Goal: Task Accomplishment & Management: Use online tool/utility

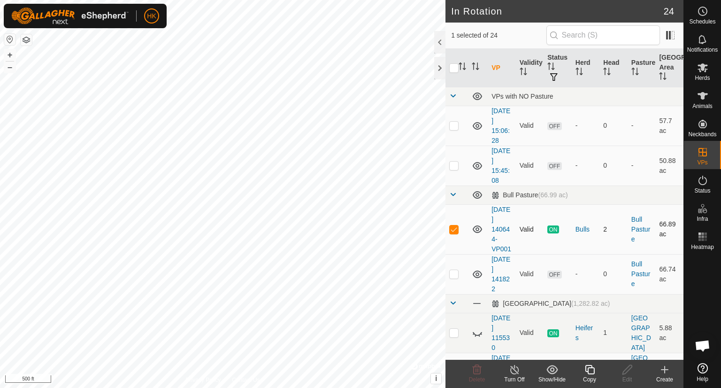
checkbox input "false"
checkbox input "true"
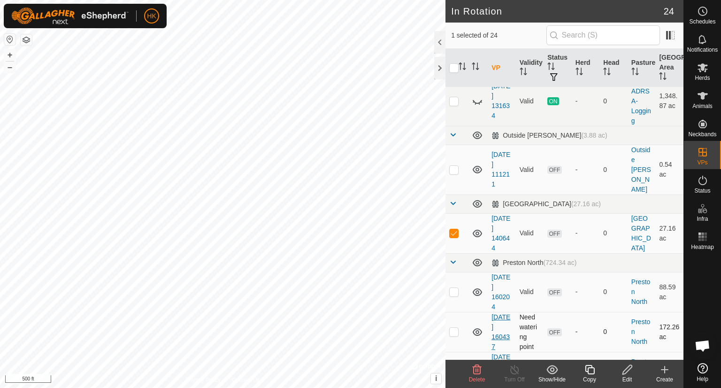
scroll to position [470, 0]
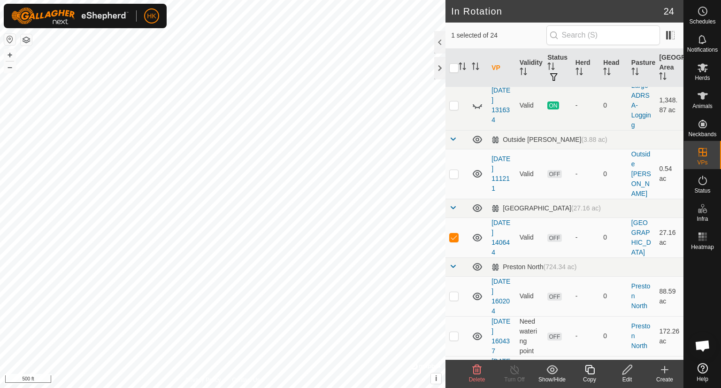
click at [627, 369] on icon at bounding box center [628, 369] width 12 height 11
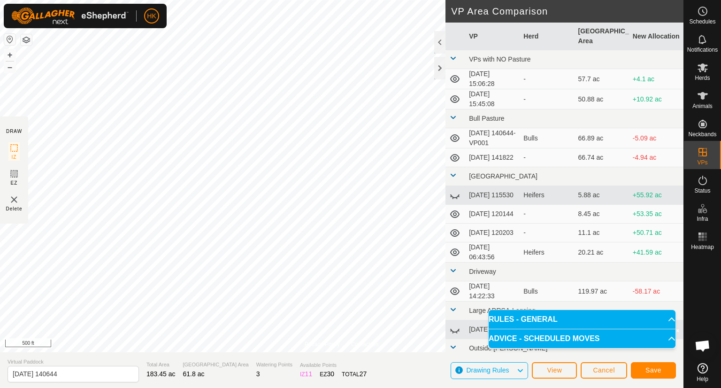
click at [121, 369] on div "Privacy Policy Contact Us Status: OFF Type: Inclusion Zone + – ⇧ i © Mapbox , ©…" at bounding box center [342, 194] width 684 height 388
click at [656, 370] on span "Save" at bounding box center [654, 370] width 16 height 8
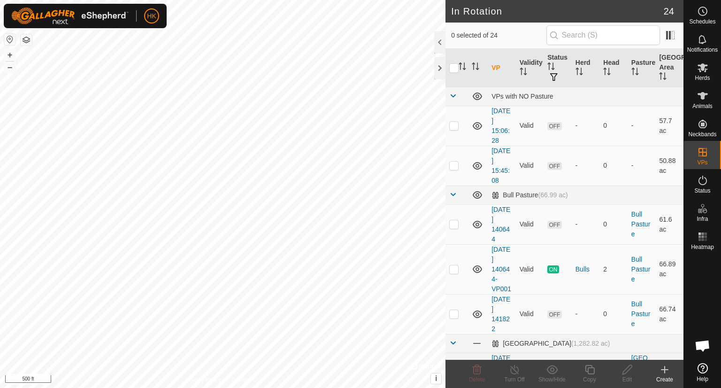
checkbox input "true"
checkbox input "false"
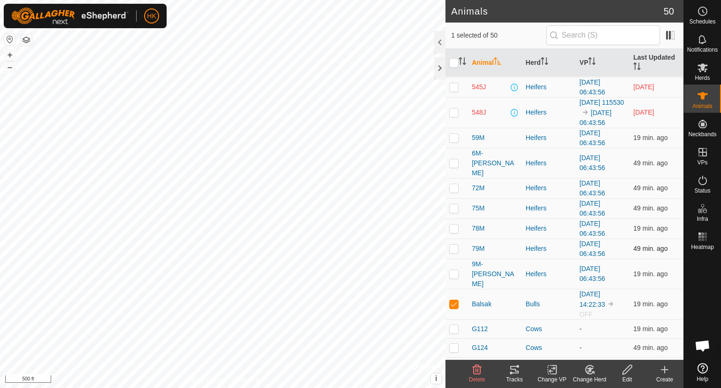
scroll to position [564, 0]
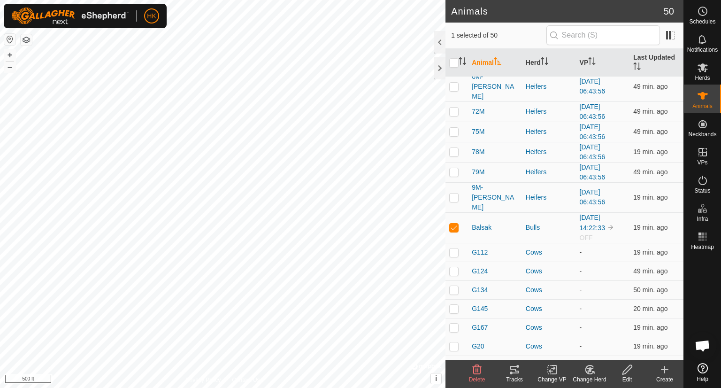
click at [549, 371] on icon at bounding box center [553, 369] width 12 height 11
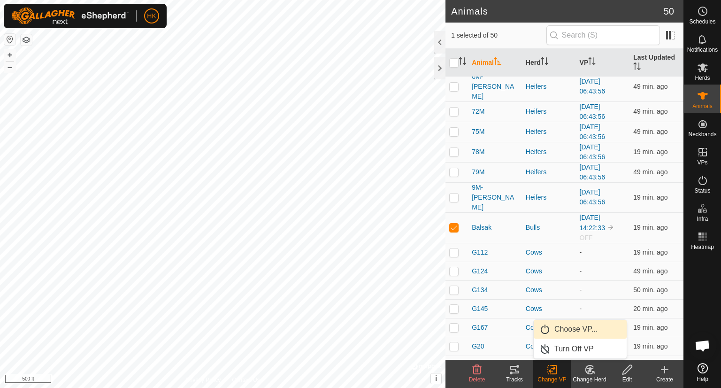
click at [567, 328] on link "Choose VP..." at bounding box center [580, 329] width 93 height 19
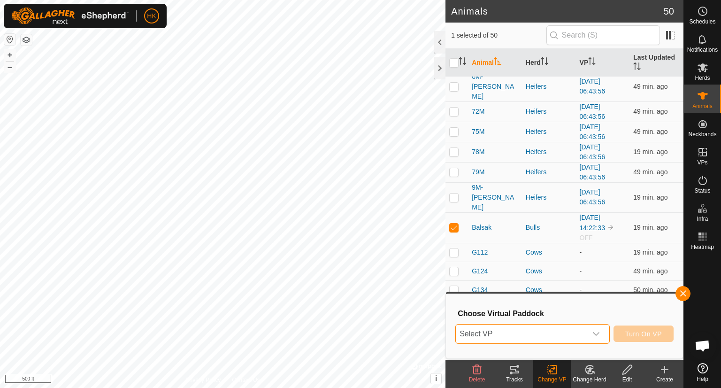
click at [562, 333] on span "Select VP" at bounding box center [521, 334] width 131 height 19
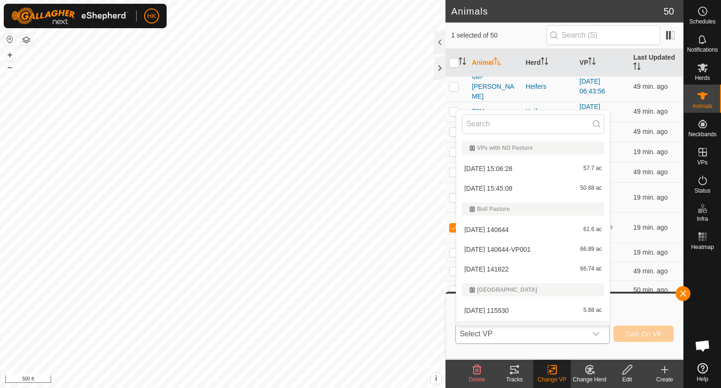
scroll to position [14, 0]
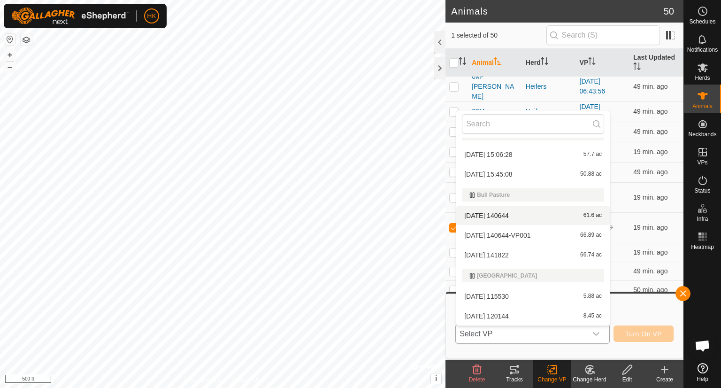
click at [531, 216] on li "[DATE] 140644 61.6 ac" at bounding box center [533, 215] width 154 height 19
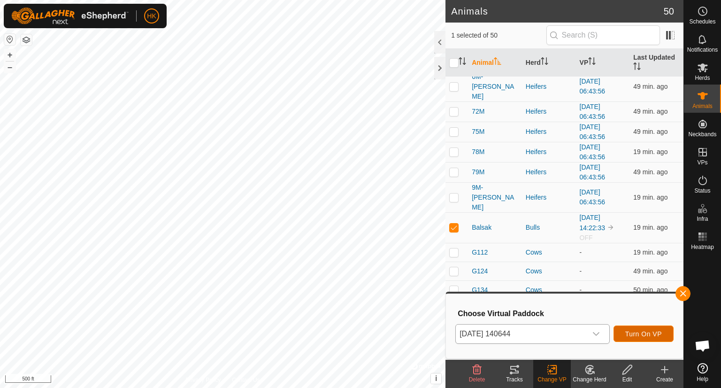
click at [648, 331] on span "Turn On VP" at bounding box center [644, 334] width 37 height 8
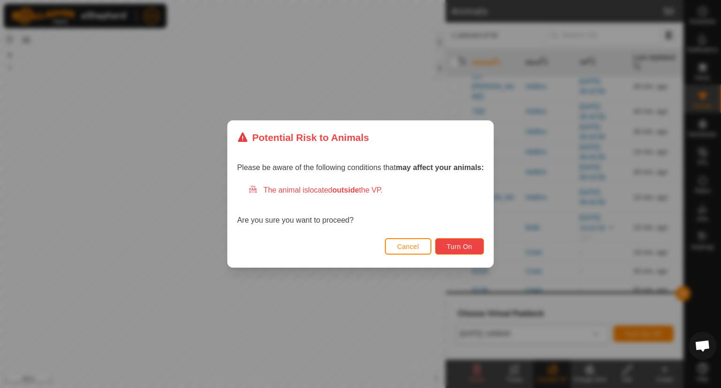
click at [466, 245] on span "Turn On" at bounding box center [459, 247] width 25 height 8
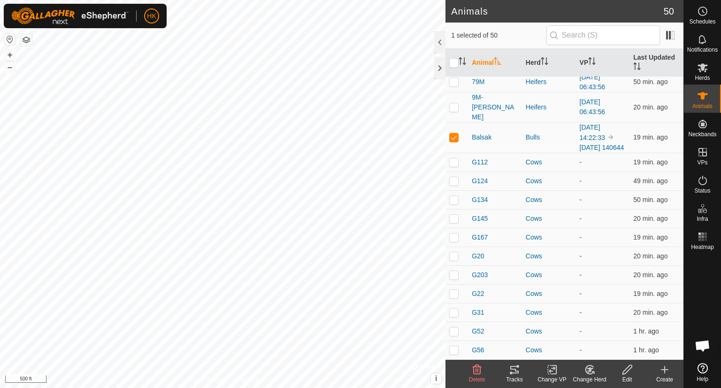
scroll to position [595, 0]
